Goal: Transaction & Acquisition: Purchase product/service

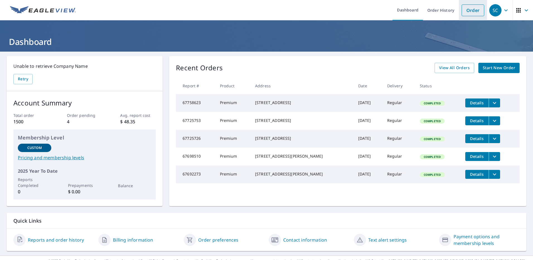
click at [471, 9] on link "Order" at bounding box center [473, 10] width 23 height 12
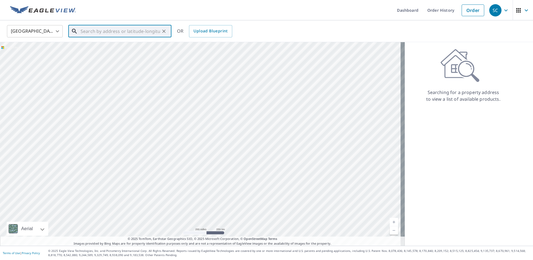
click at [90, 33] on input "text" at bounding box center [121, 31] width 80 height 16
click at [98, 47] on span "1113 [PERSON_NAME]" at bounding box center [124, 47] width 88 height 7
type input "[STREET_ADDRESS][PERSON_NAME]"
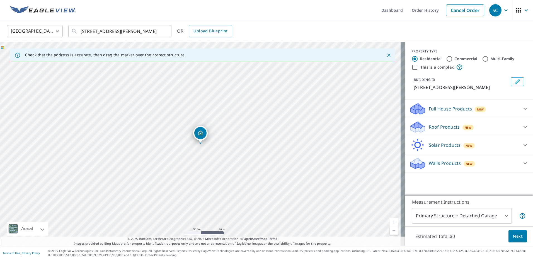
click at [432, 123] on div "Roof Products New" at bounding box center [463, 127] width 109 height 13
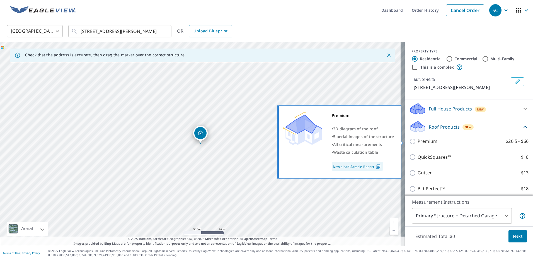
click at [428, 140] on p "Premium" at bounding box center [428, 141] width 20 height 7
click at [418, 140] on input "Premium $20.5 - $66" at bounding box center [413, 141] width 8 height 7
checkbox input "true"
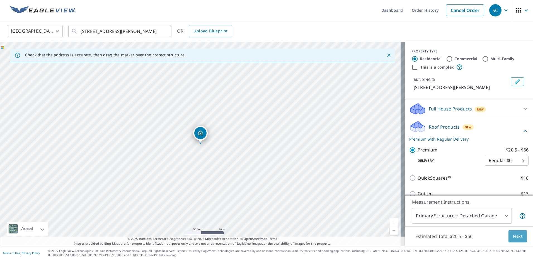
click at [514, 239] on span "Next" at bounding box center [517, 236] width 9 height 7
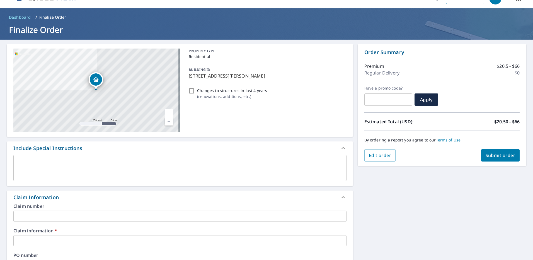
scroll to position [28, 0]
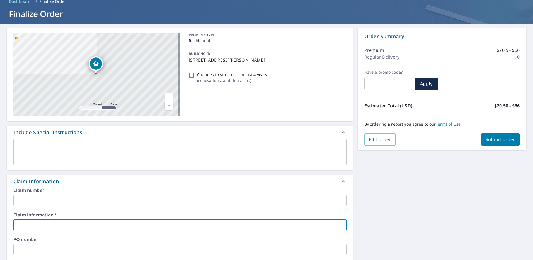
click at [76, 226] on input "text" at bounding box center [179, 224] width 333 height 11
type input "3"
checkbox input "true"
type input "6"
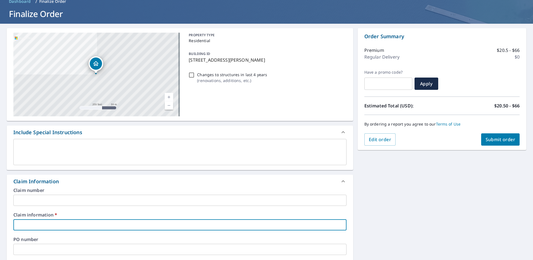
checkbox input "true"
type input "63"
checkbox input "true"
type input "632"
checkbox input "true"
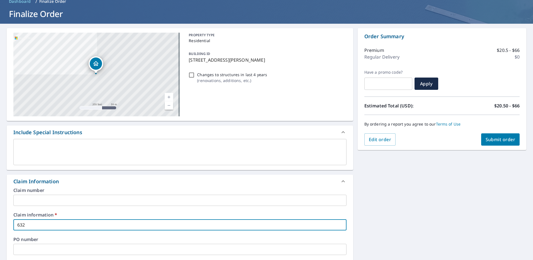
type input "632065"
checkbox input "true"
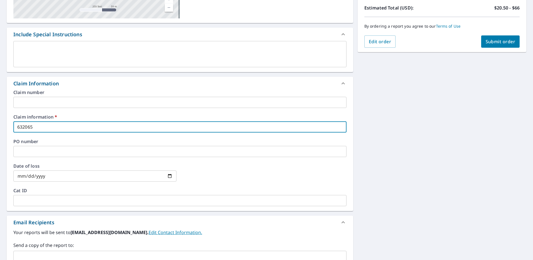
scroll to position [139, 0]
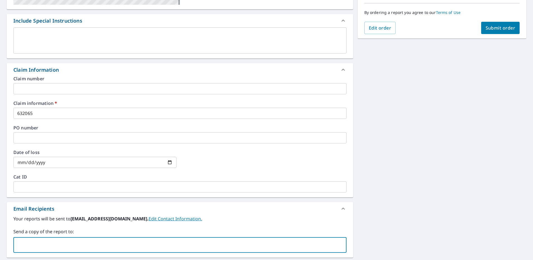
paste input "[PERSON_NAME][EMAIL_ADDRESS][DOMAIN_NAME]"
type input "[PERSON_NAME][EMAIL_ADDRESS][DOMAIN_NAME]"
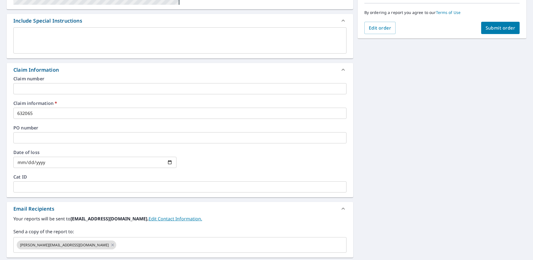
click at [339, 173] on div at bounding box center [264, 162] width 163 height 25
click at [488, 27] on span "Submit order" at bounding box center [501, 28] width 30 height 6
checkbox input "true"
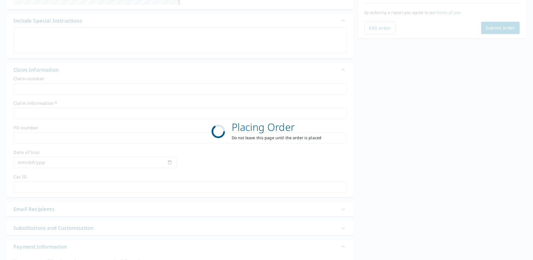
scroll to position [68, 0]
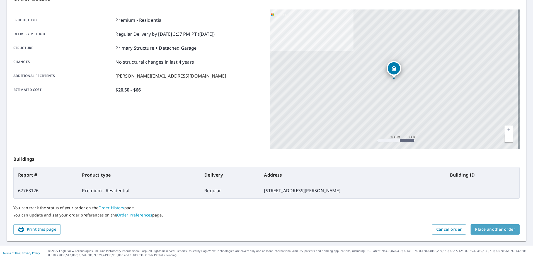
click at [494, 232] on span "Place another order" at bounding box center [495, 229] width 40 height 7
